Goal: Task Accomplishment & Management: Manage account settings

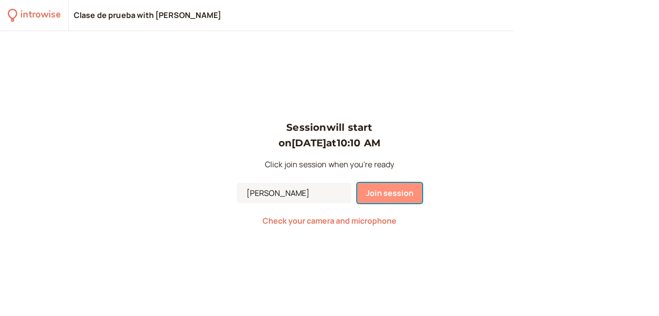
click at [383, 191] on span "Join session" at bounding box center [390, 192] width 48 height 11
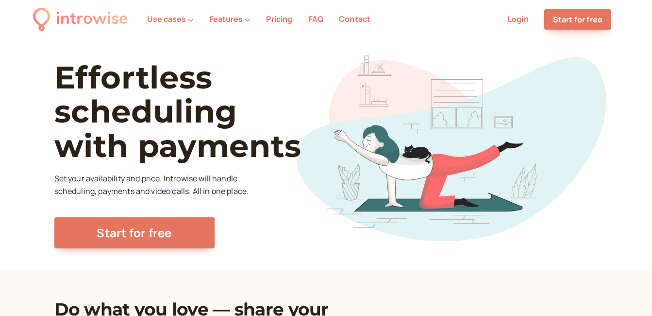
click at [514, 19] on link "Login" at bounding box center [517, 19] width 21 height 11
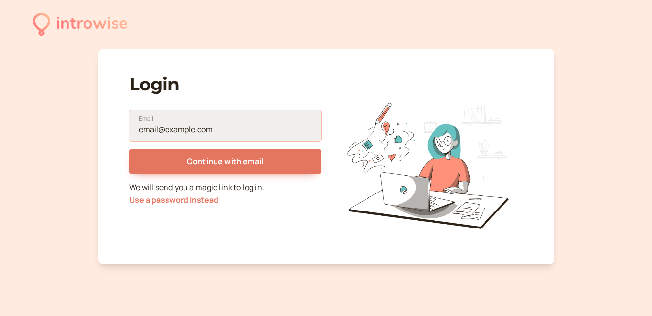
click at [153, 130] on input "Email" at bounding box center [225, 125] width 192 height 31
type input "gusadofreijar@gmail.com"
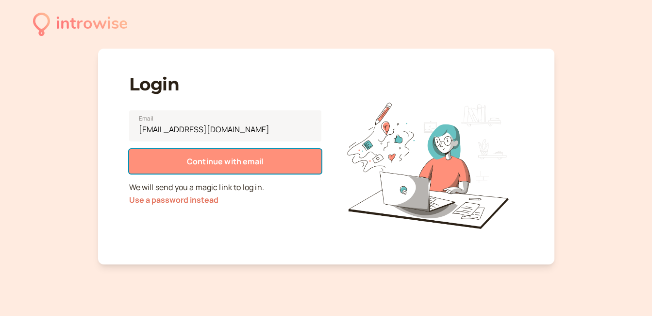
click at [215, 162] on span "Continue with email" at bounding box center [225, 161] width 76 height 11
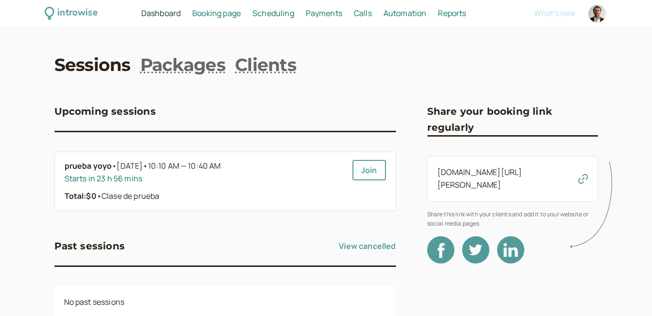
click at [268, 12] on span "Scheduling" at bounding box center [273, 13] width 42 height 11
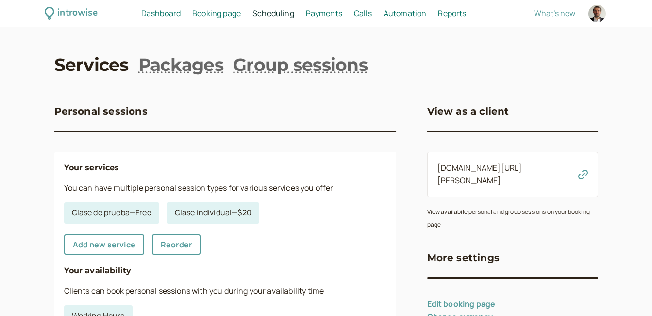
click at [220, 18] on span "Booking page" at bounding box center [216, 13] width 49 height 11
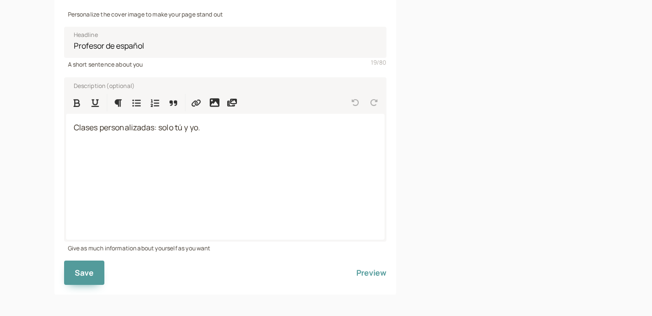
scroll to position [256, 0]
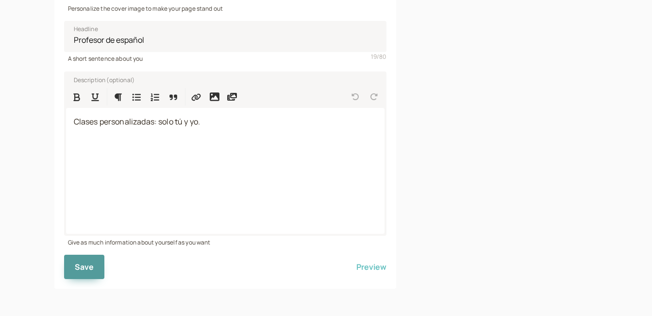
click at [372, 267] on button "Preview" at bounding box center [371, 266] width 30 height 24
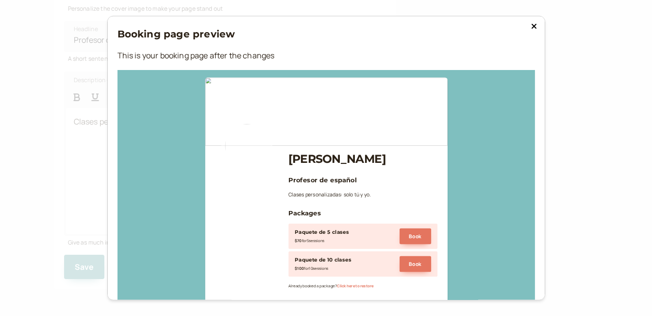
scroll to position [0, 0]
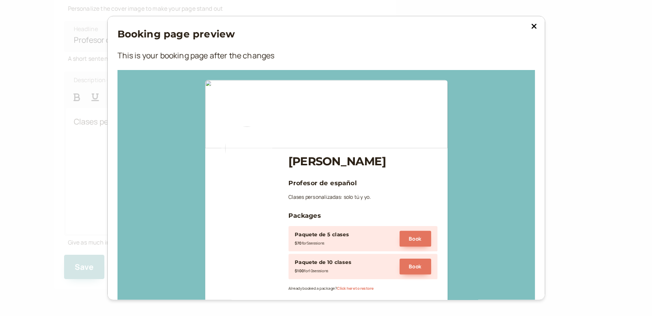
click at [532, 29] on icon at bounding box center [534, 26] width 6 height 8
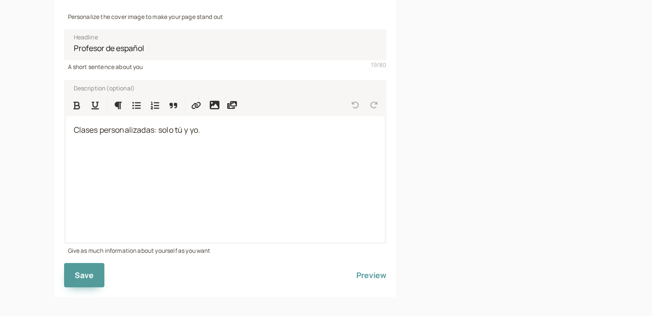
scroll to position [256, 0]
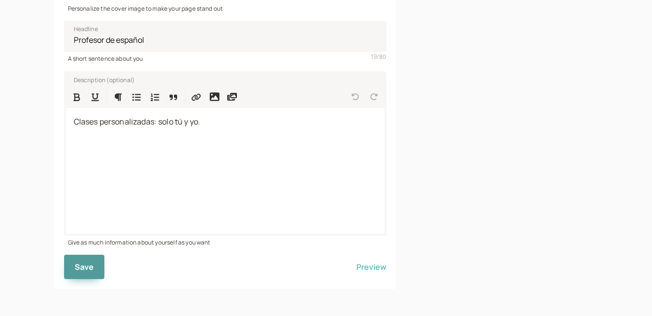
click at [375, 268] on button "Preview" at bounding box center [371, 266] width 30 height 24
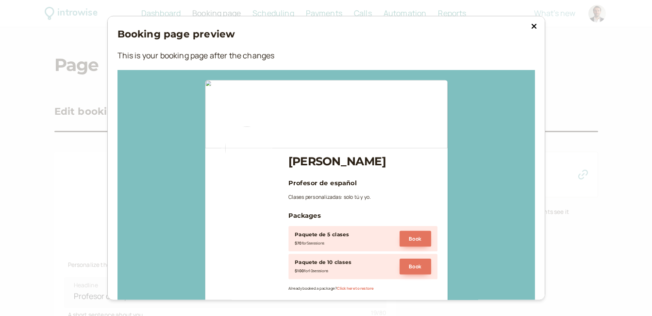
scroll to position [49, 0]
click at [408, 45] on div "Booking page preview This is your booking page after the changes" at bounding box center [325, 48] width 417 height 44
click at [156, 202] on div at bounding box center [325, 190] width 417 height 240
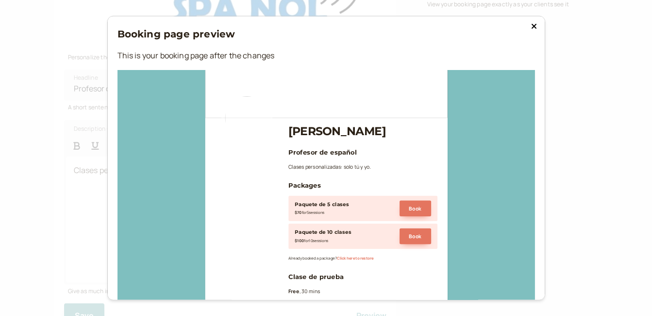
scroll to position [0, 0]
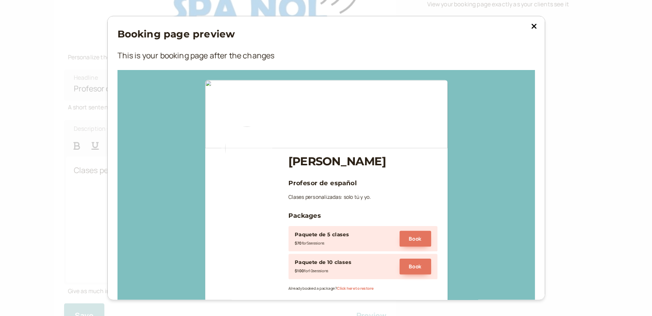
click at [531, 28] on icon at bounding box center [534, 26] width 6 height 8
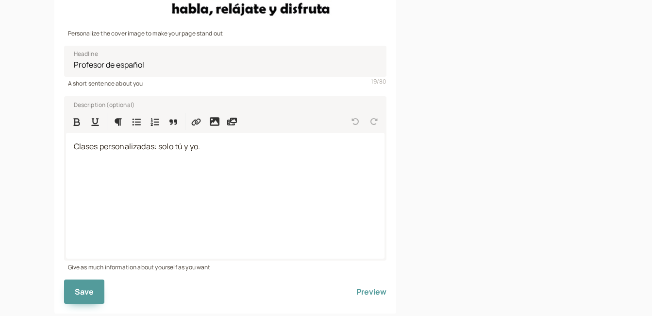
scroll to position [207, 0]
